Goal: Task Accomplishment & Management: Use online tool/utility

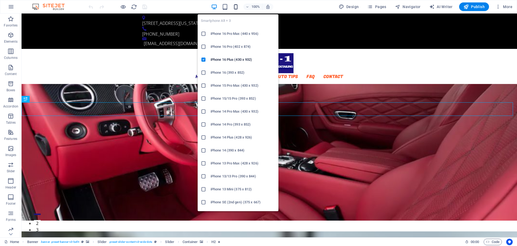
click at [237, 7] on icon "button" at bounding box center [236, 7] width 6 height 6
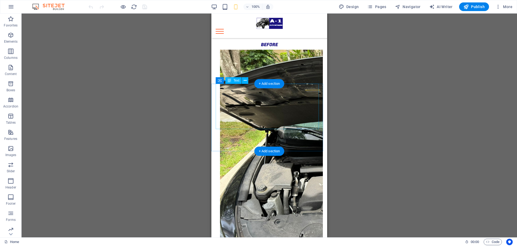
scroll to position [1833, 0]
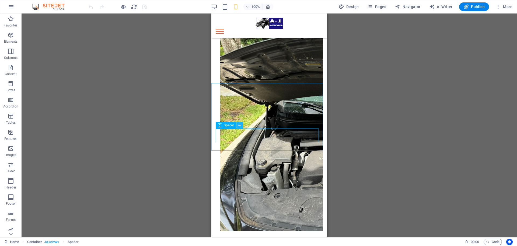
click at [242, 125] on button at bounding box center [240, 125] width 6 height 6
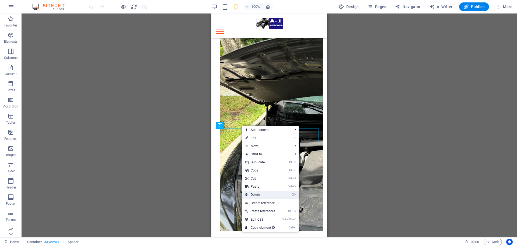
click at [258, 192] on link "⌦ Delete" at bounding box center [260, 194] width 36 height 8
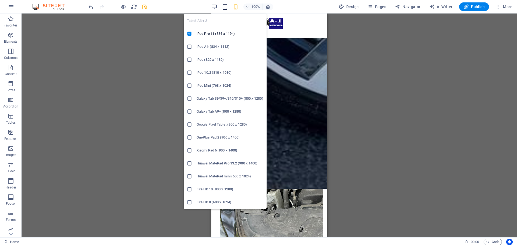
click at [225, 6] on icon "button" at bounding box center [225, 7] width 6 height 6
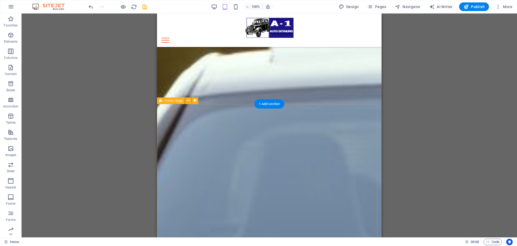
scroll to position [1279, 0]
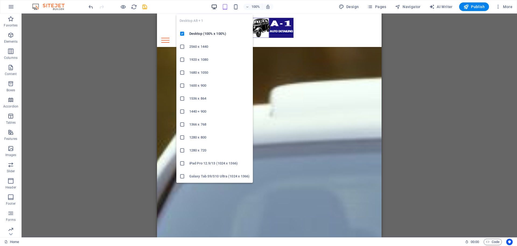
click at [217, 6] on icon "button" at bounding box center [214, 7] width 6 height 6
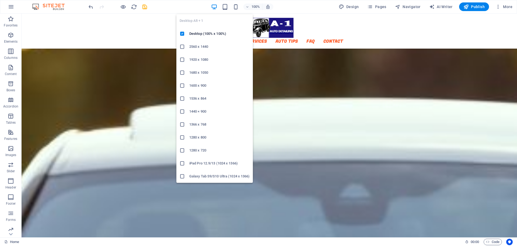
scroll to position [1274, 0]
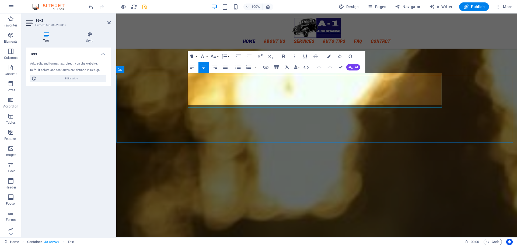
scroll to position [1284, 0]
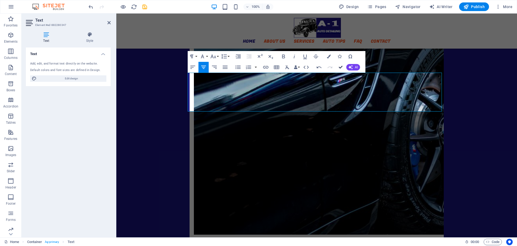
scroll to position [1271, 0]
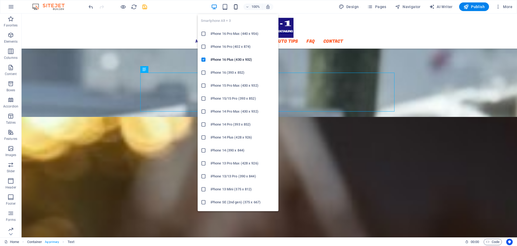
click at [237, 8] on icon "button" at bounding box center [236, 7] width 6 height 6
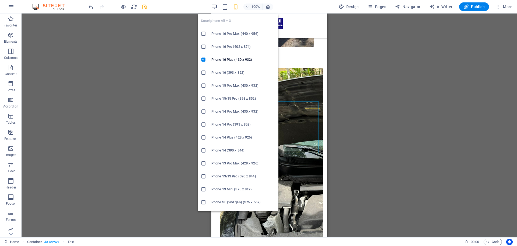
scroll to position [1817, 0]
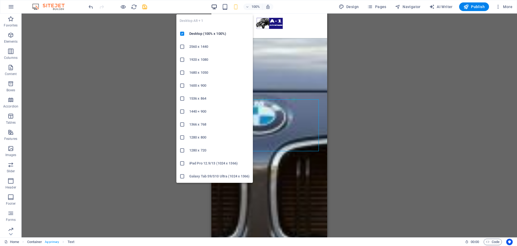
click at [216, 7] on icon "button" at bounding box center [214, 7] width 6 height 6
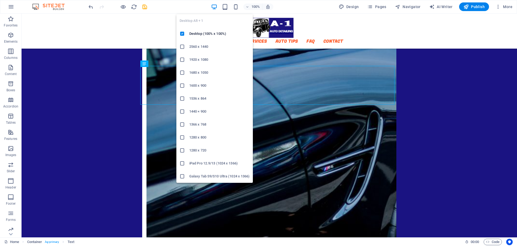
scroll to position [1279, 0]
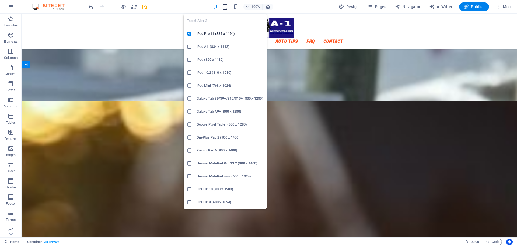
click at [225, 6] on icon "button" at bounding box center [225, 7] width 6 height 6
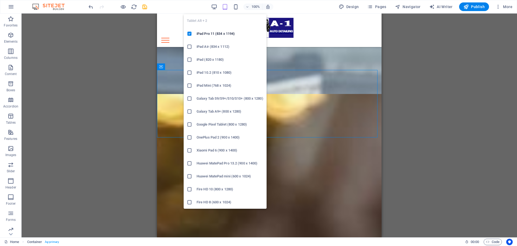
scroll to position [1284, 0]
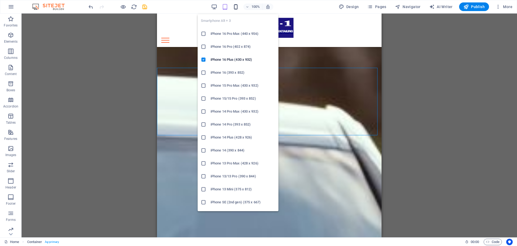
click at [236, 6] on icon "button" at bounding box center [236, 7] width 6 height 6
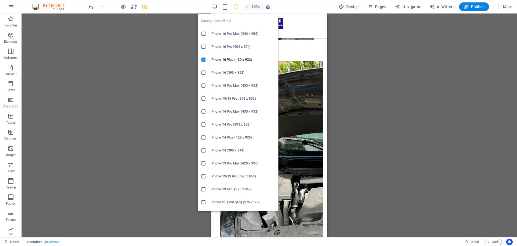
scroll to position [1826, 0]
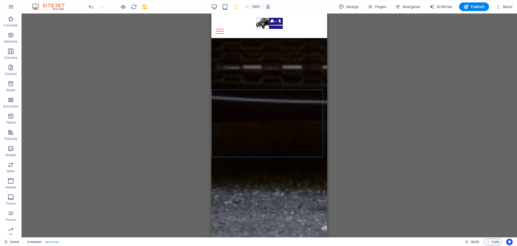
click at [331, 73] on div "Drag here to replace the existing content. Press “Ctrl” if you want to create a…" at bounding box center [270, 124] width 496 height 223
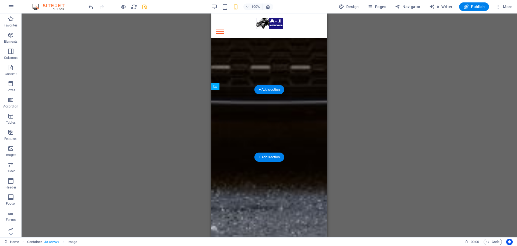
drag, startPoint x: 280, startPoint y: 146, endPoint x: 282, endPoint y: 140, distance: 6.1
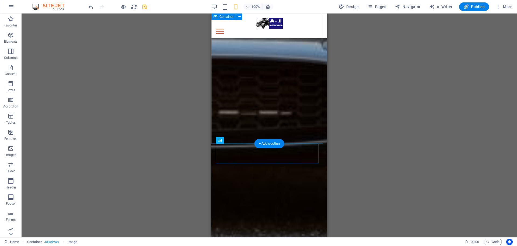
scroll to position [1772, 0]
click at [90, 8] on icon "undo" at bounding box center [91, 7] width 6 height 6
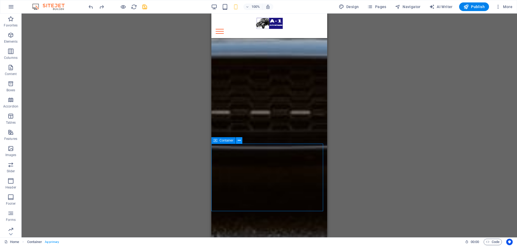
click at [240, 138] on icon at bounding box center [239, 140] width 3 height 6
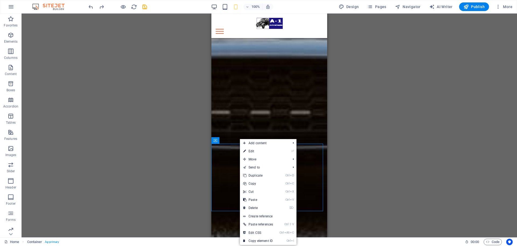
click at [250, 151] on link "⏎ Edit" at bounding box center [258, 151] width 36 height 8
select select "px"
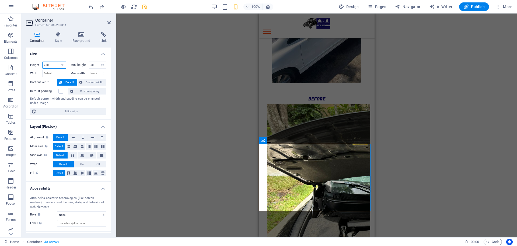
drag, startPoint x: 51, startPoint y: 65, endPoint x: 43, endPoint y: 64, distance: 8.2
click at [43, 64] on input "250" at bounding box center [54, 65] width 23 height 6
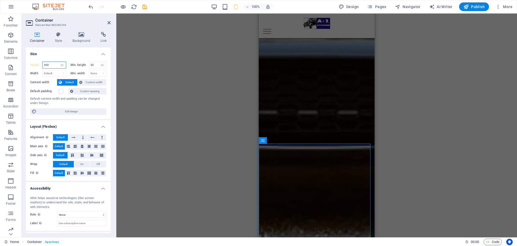
drag, startPoint x: 51, startPoint y: 65, endPoint x: 42, endPoint y: 64, distance: 8.4
click at [42, 64] on div "350 Default px rem % vh vw" at bounding box center [54, 64] width 24 height 7
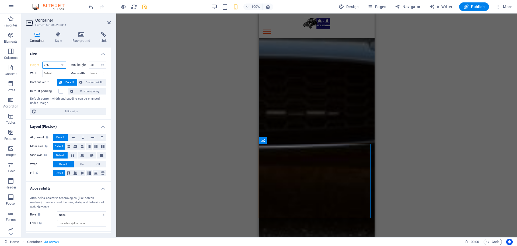
type input "275"
click at [85, 18] on h2 "Container" at bounding box center [72, 20] width 75 height 5
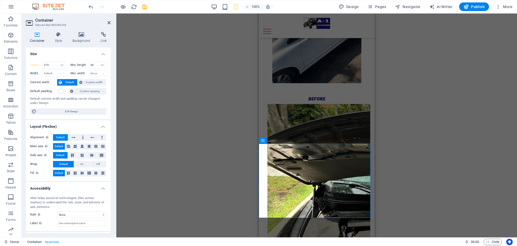
click at [431, 89] on div "Drag here to replace the existing content. Press “Ctrl” if you want to create a…" at bounding box center [316, 124] width 401 height 223
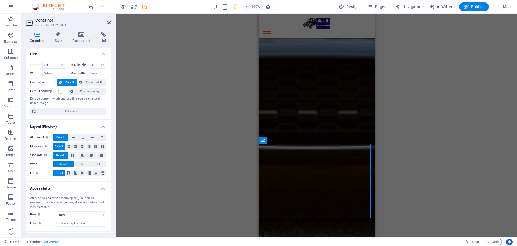
click at [109, 22] on icon at bounding box center [109, 22] width 3 height 4
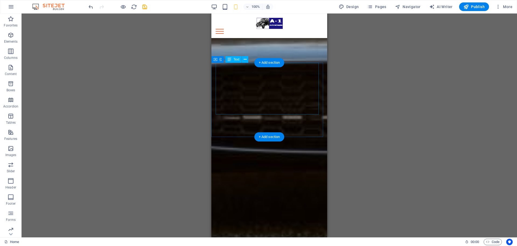
scroll to position [1853, 0]
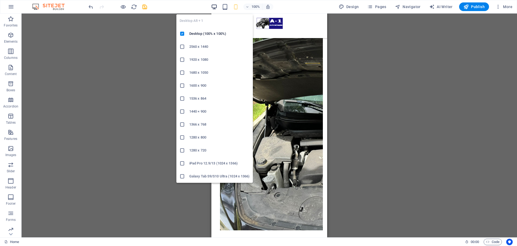
click at [215, 6] on icon "button" at bounding box center [214, 7] width 6 height 6
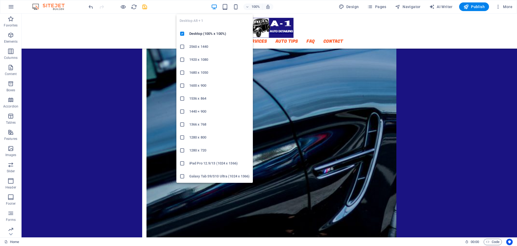
scroll to position [1279, 0]
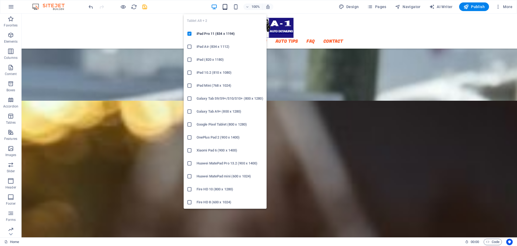
click at [223, 6] on span "button" at bounding box center [225, 7] width 6 height 6
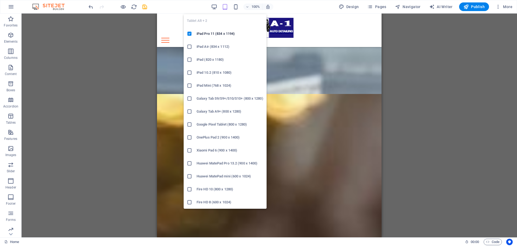
scroll to position [1284, 0]
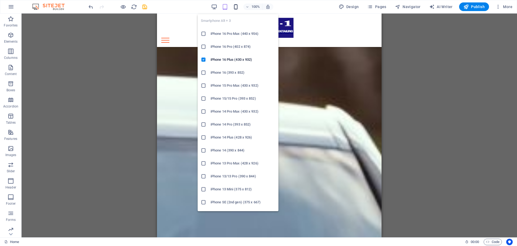
click at [237, 6] on icon "button" at bounding box center [236, 7] width 6 height 6
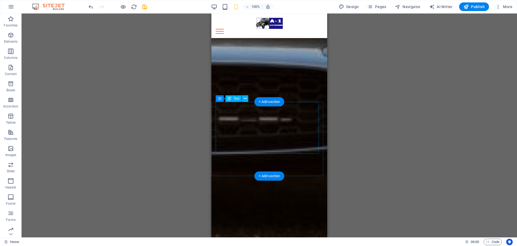
scroll to position [1814, 0]
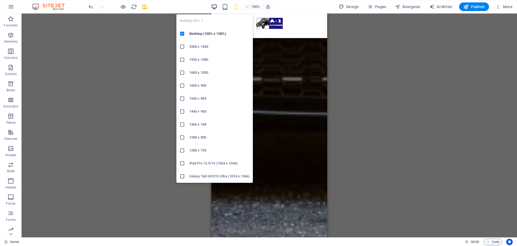
click at [213, 9] on icon "button" at bounding box center [214, 7] width 6 height 6
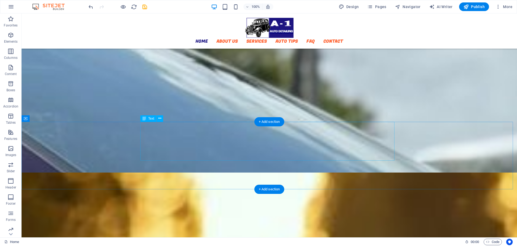
scroll to position [1198, 0]
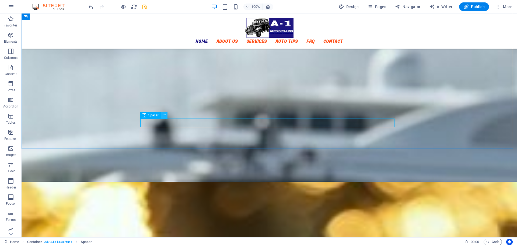
click at [163, 116] on icon at bounding box center [164, 115] width 3 height 6
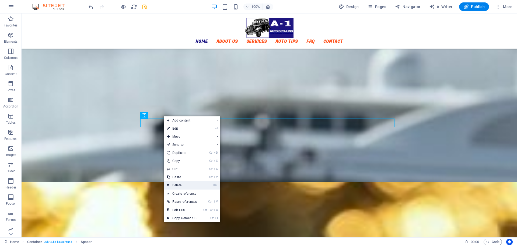
click at [180, 185] on link "⌦ Delete" at bounding box center [182, 185] width 36 height 8
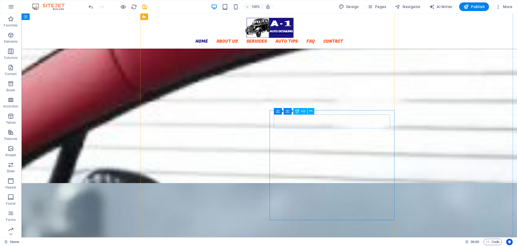
scroll to position [1009, 0]
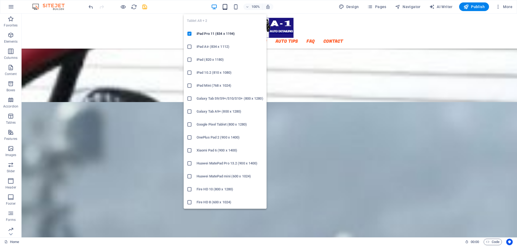
click at [227, 6] on icon "button" at bounding box center [225, 7] width 6 height 6
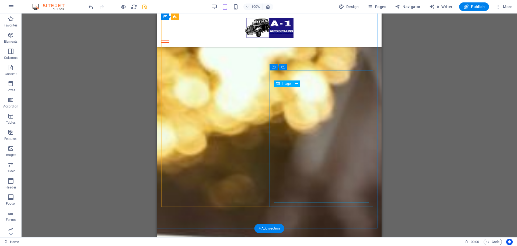
scroll to position [1195, 0]
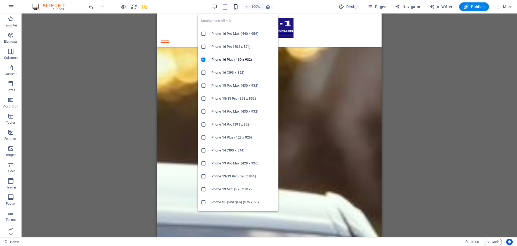
click at [238, 7] on icon "button" at bounding box center [236, 7] width 6 height 6
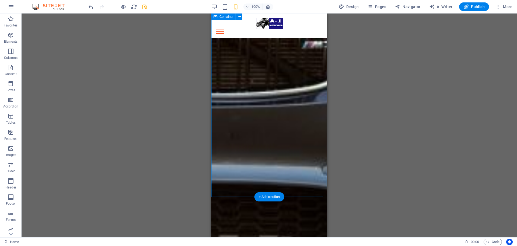
scroll to position [1779, 0]
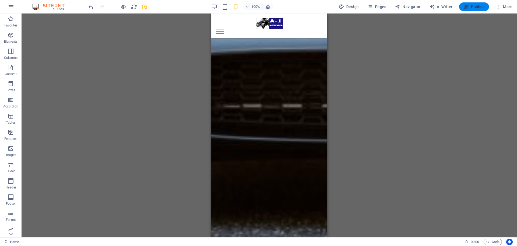
click at [479, 6] on span "Publish" at bounding box center [474, 6] width 21 height 5
